Goal: Register for event/course

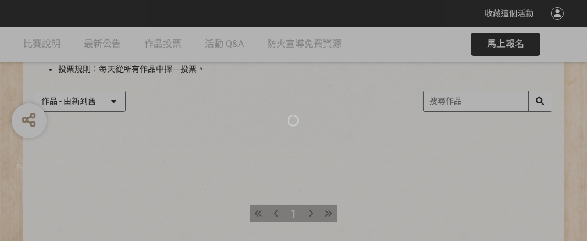
scroll to position [178, 0]
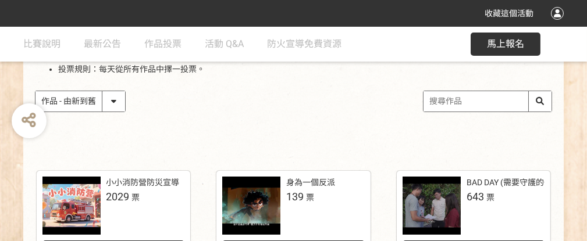
click at [267, 183] on div at bounding box center [251, 206] width 58 height 58
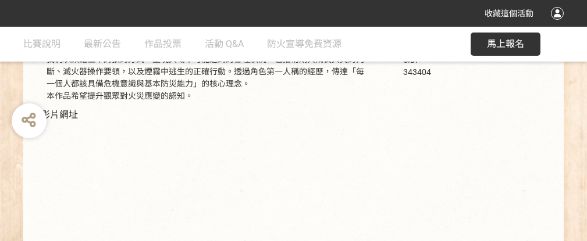
click at [514, 51] on button "馬上報名" at bounding box center [506, 44] width 70 height 23
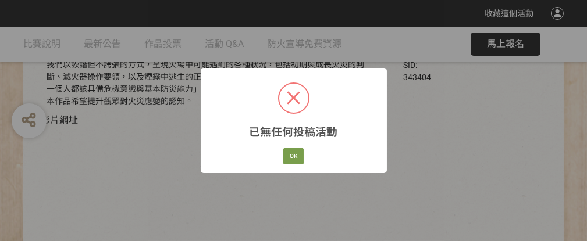
scroll to position [233, 0]
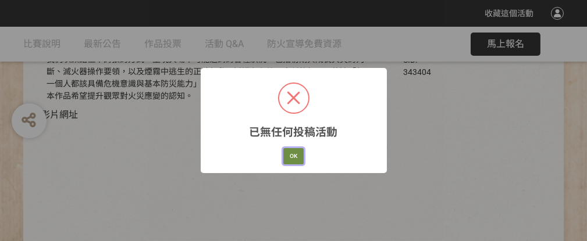
click at [294, 157] on button "OK" at bounding box center [293, 156] width 20 height 16
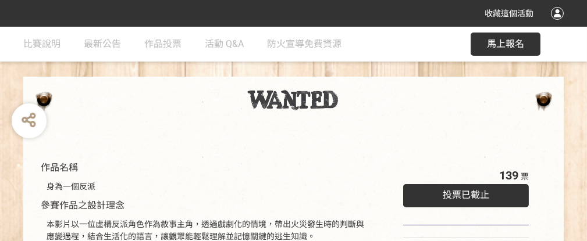
scroll to position [58, 0]
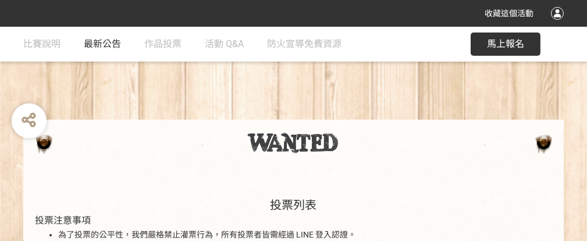
click at [108, 46] on span "最新公告" at bounding box center [102, 43] width 37 height 11
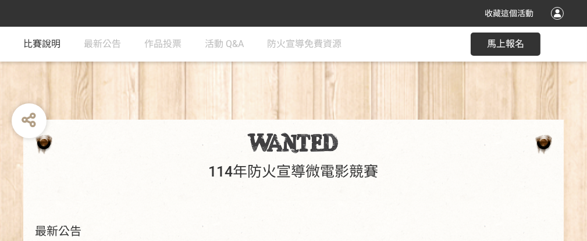
click at [37, 39] on span "比賽說明" at bounding box center [41, 43] width 37 height 11
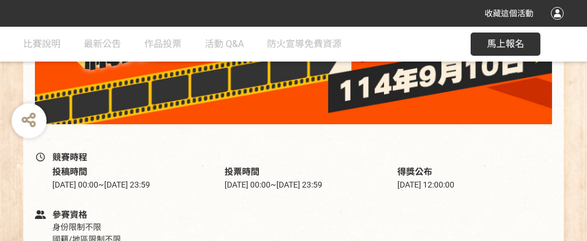
scroll to position [349, 0]
